Goal: Information Seeking & Learning: Learn about a topic

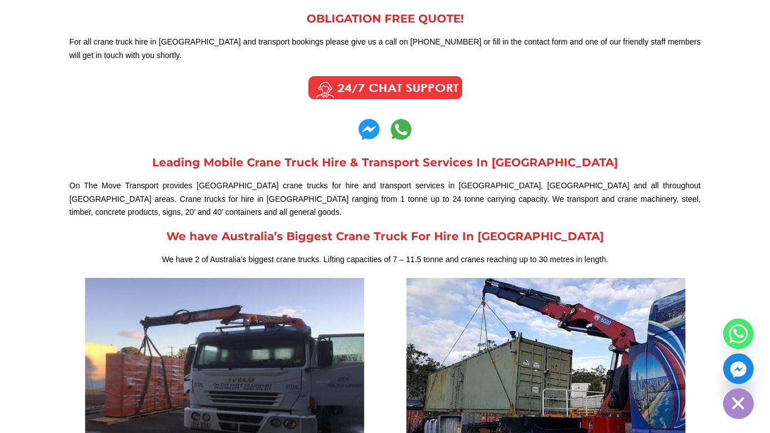
scroll to position [423, 0]
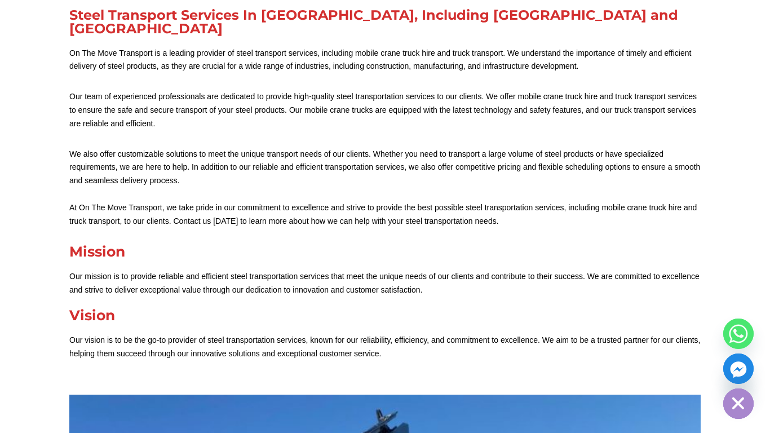
scroll to position [346, 0]
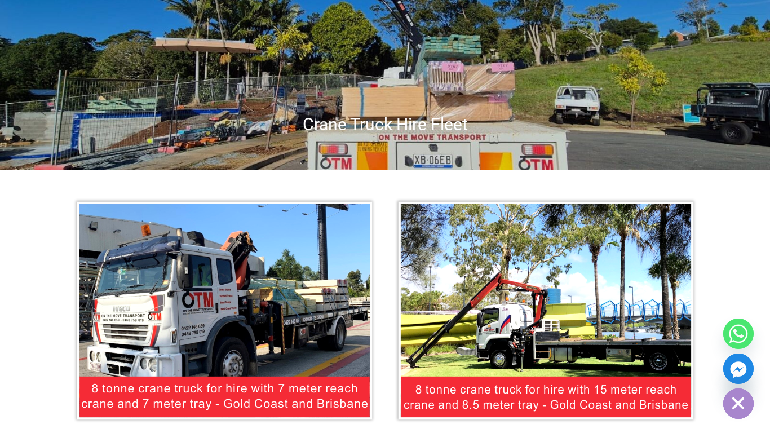
scroll to position [91, 0]
